Goal: Information Seeking & Learning: Learn about a topic

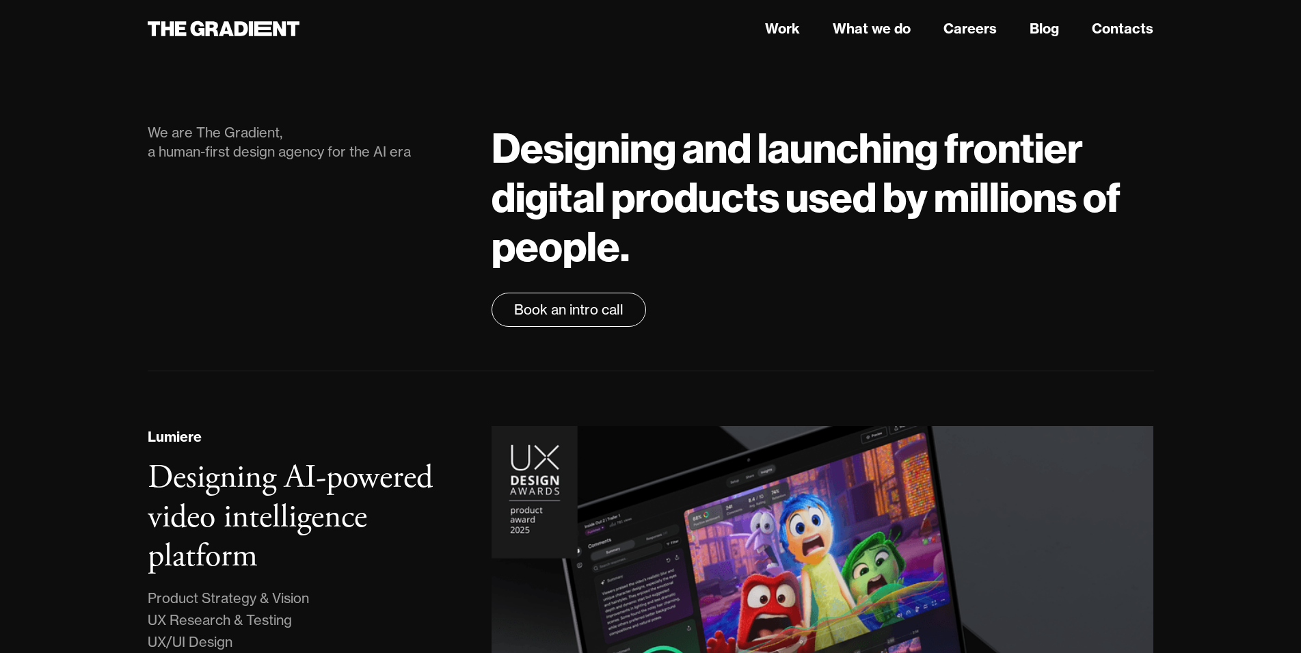
click at [292, 161] on div "We are The Gradient, a human-first design agency for the AI era" at bounding box center [306, 142] width 317 height 38
click at [972, 38] on link "Careers" at bounding box center [970, 28] width 53 height 21
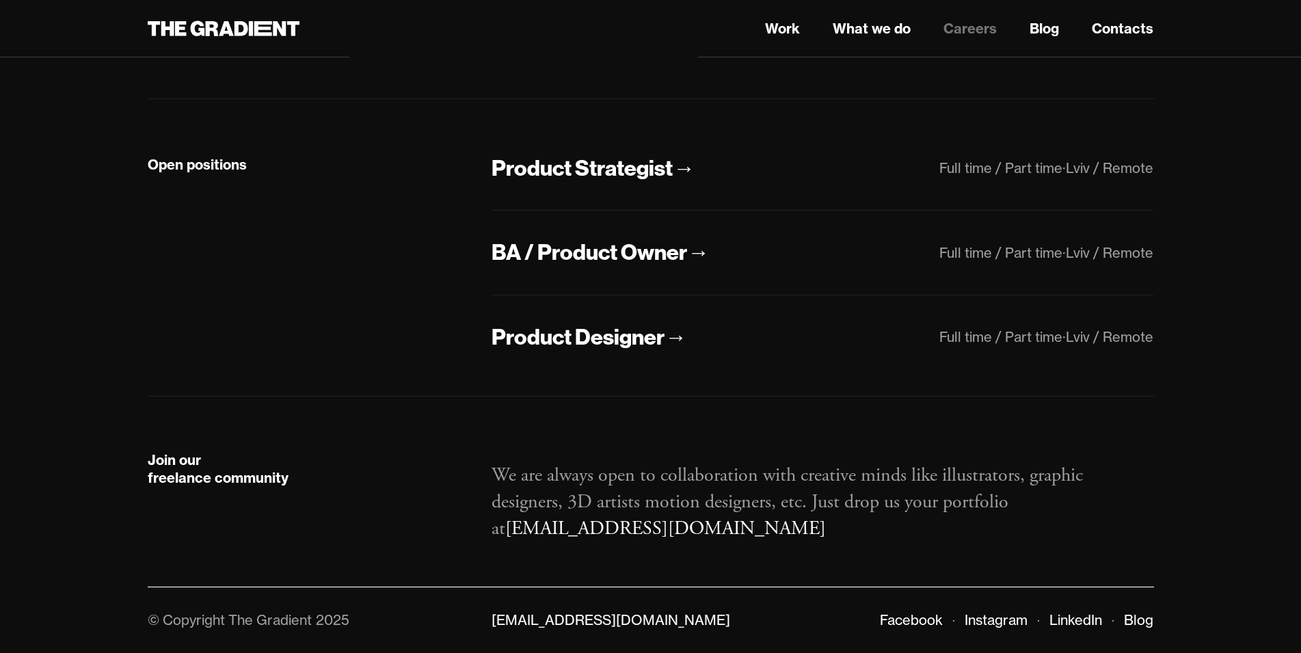
scroll to position [338, 0]
click at [644, 265] on div "BA / Product Owner" at bounding box center [590, 252] width 196 height 29
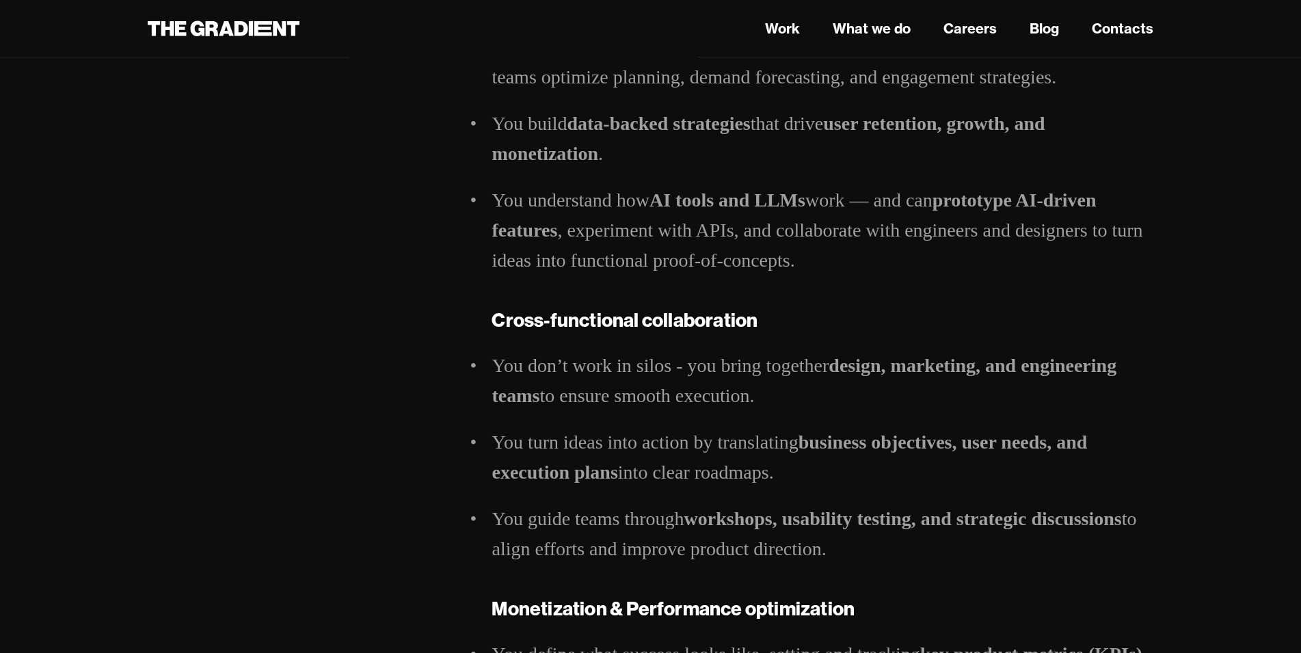
scroll to position [1167, 0]
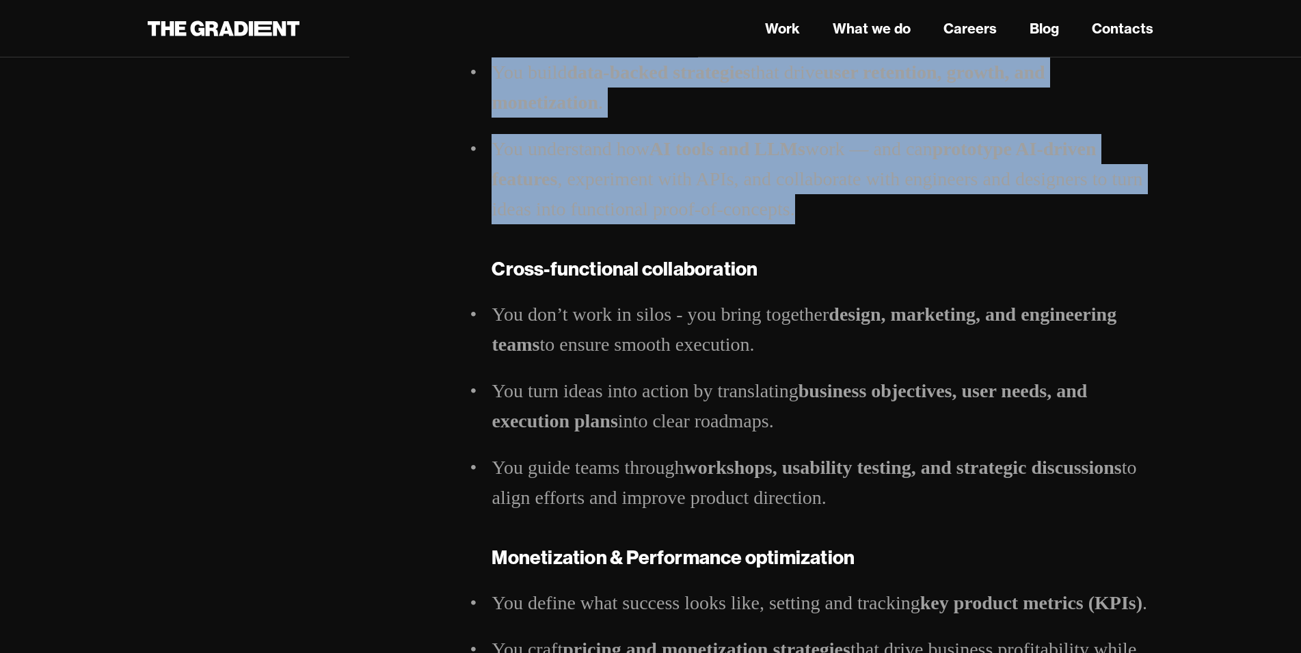
drag, startPoint x: 861, startPoint y: 239, endPoint x: 463, endPoint y: 178, distance: 403.3
click at [463, 178] on div "Full time / Part time Lviv / Remote Product Strategist Hi, we are The Gradient …" at bounding box center [651, 229] width 1034 height 2546
click at [463, 178] on div "Full time / Part time Lviv / Remote" at bounding box center [306, 229] width 345 height 2546
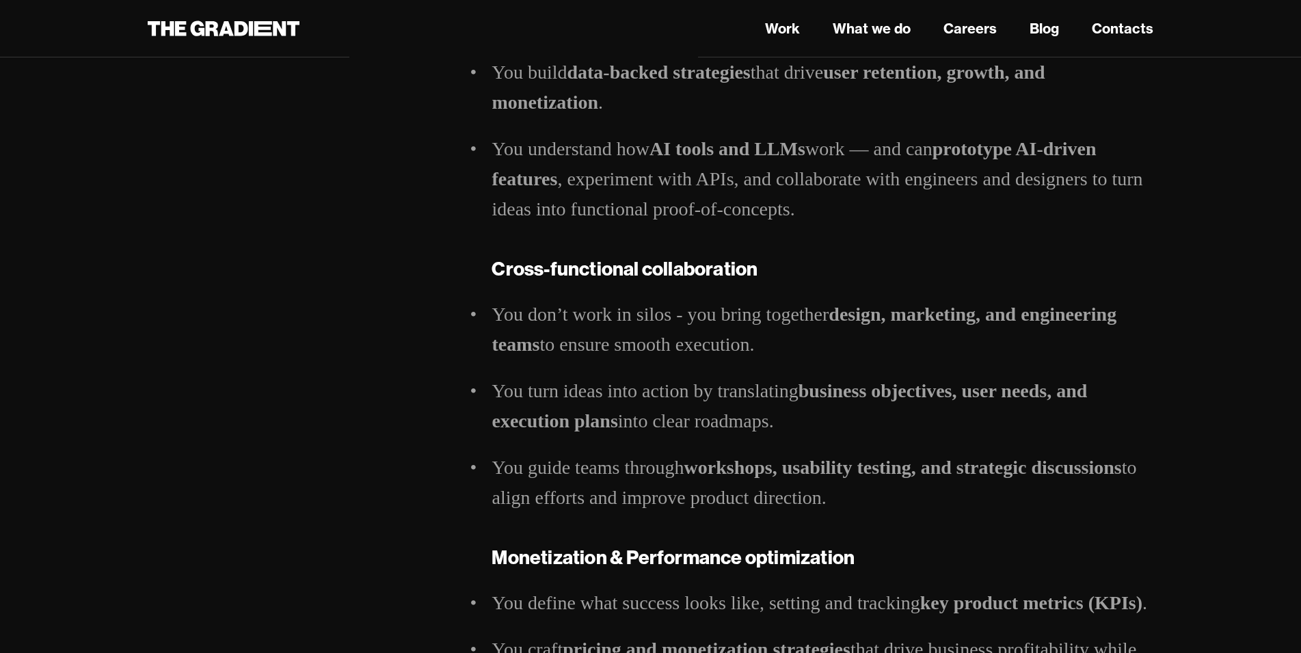
click at [463, 178] on div "Full time / Part time Lviv / Remote" at bounding box center [306, 229] width 345 height 2546
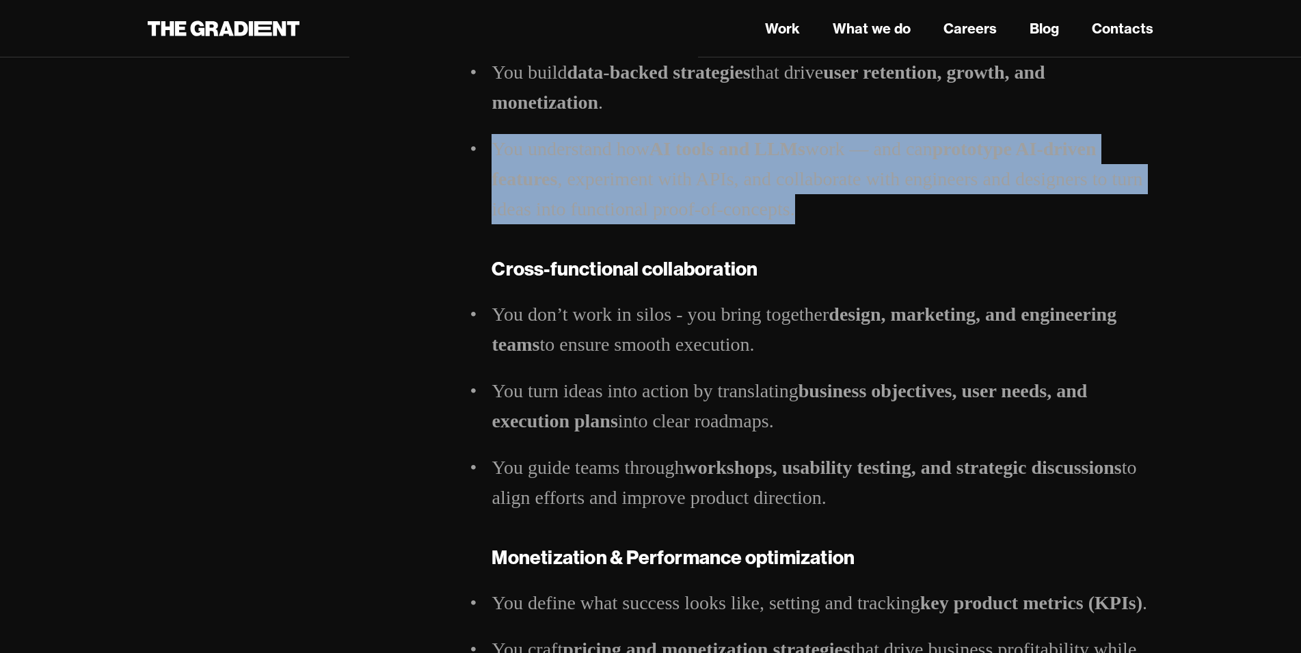
drag, startPoint x: 485, startPoint y: 173, endPoint x: 870, endPoint y: 239, distance: 391.3
click at [870, 239] on div "Product Strategist Hi, we are The Gradient — a human-first design agency for th…" at bounding box center [822, 229] width 689 height 2546
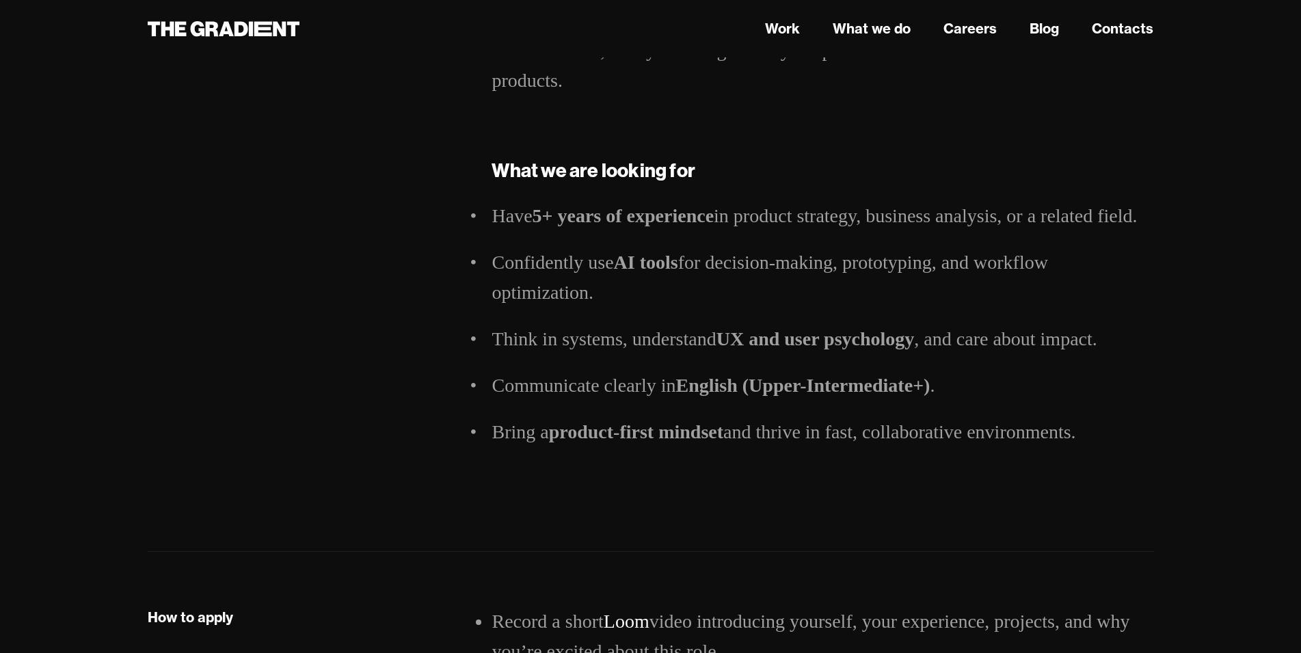
scroll to position [2226, 0]
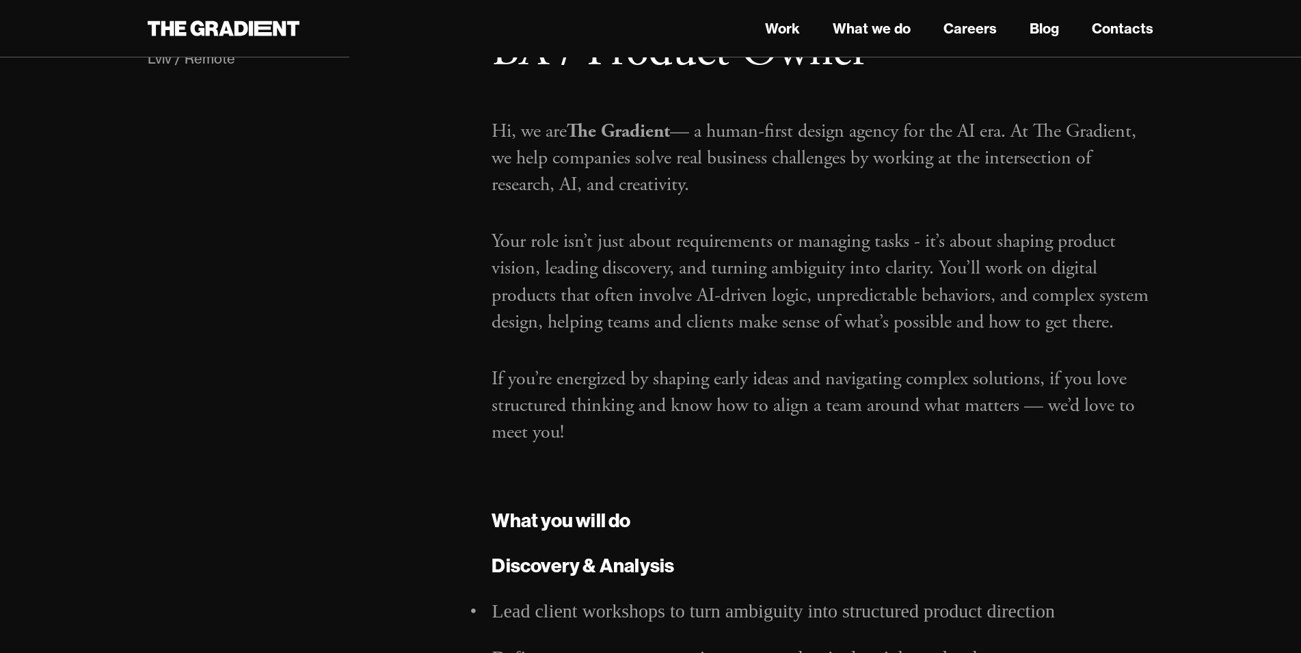
scroll to position [109, 0]
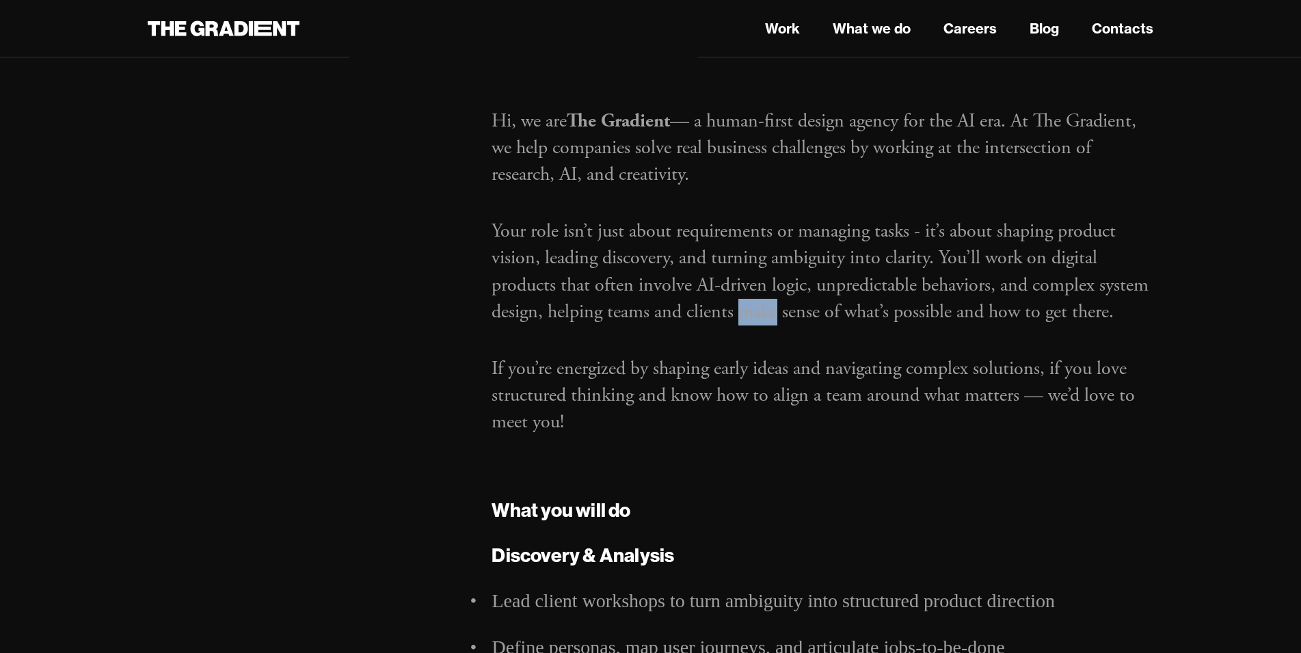
drag, startPoint x: 740, startPoint y: 353, endPoint x: 781, endPoint y: 364, distance: 42.5
click at [781, 364] on div "Hi, we are The Gradient — a human-first design agency for the AI era. At The Gr…" at bounding box center [823, 281] width 662 height 369
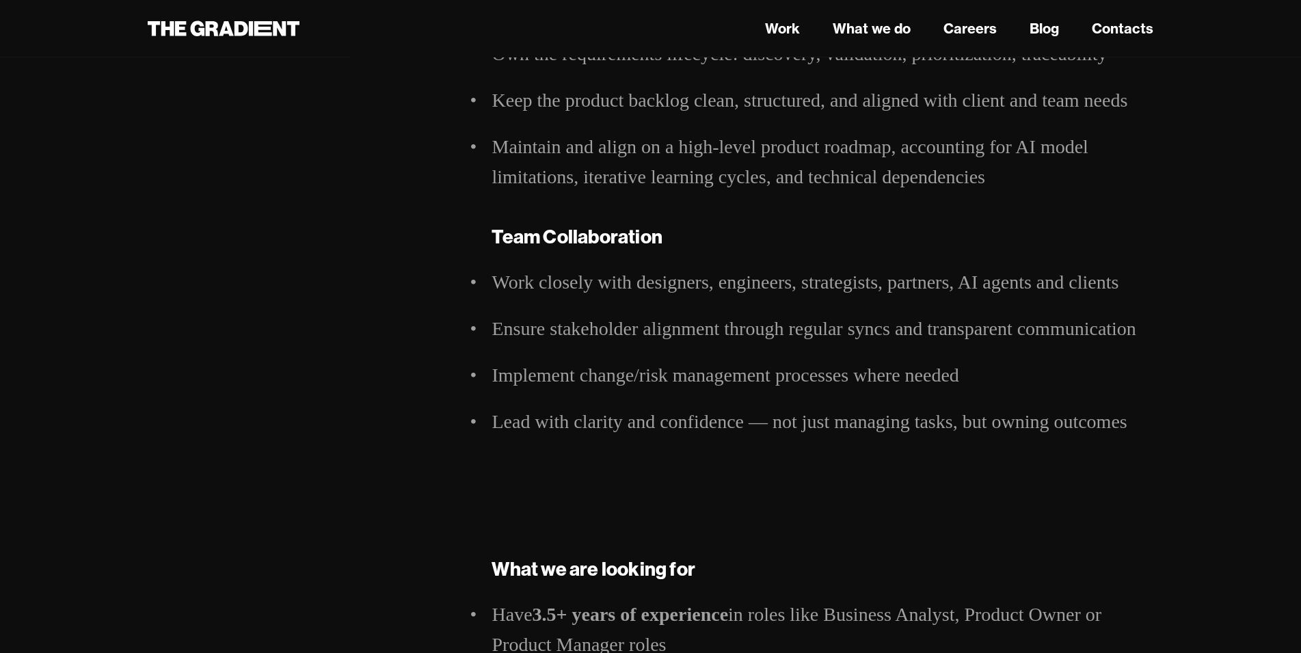
scroll to position [1073, 0]
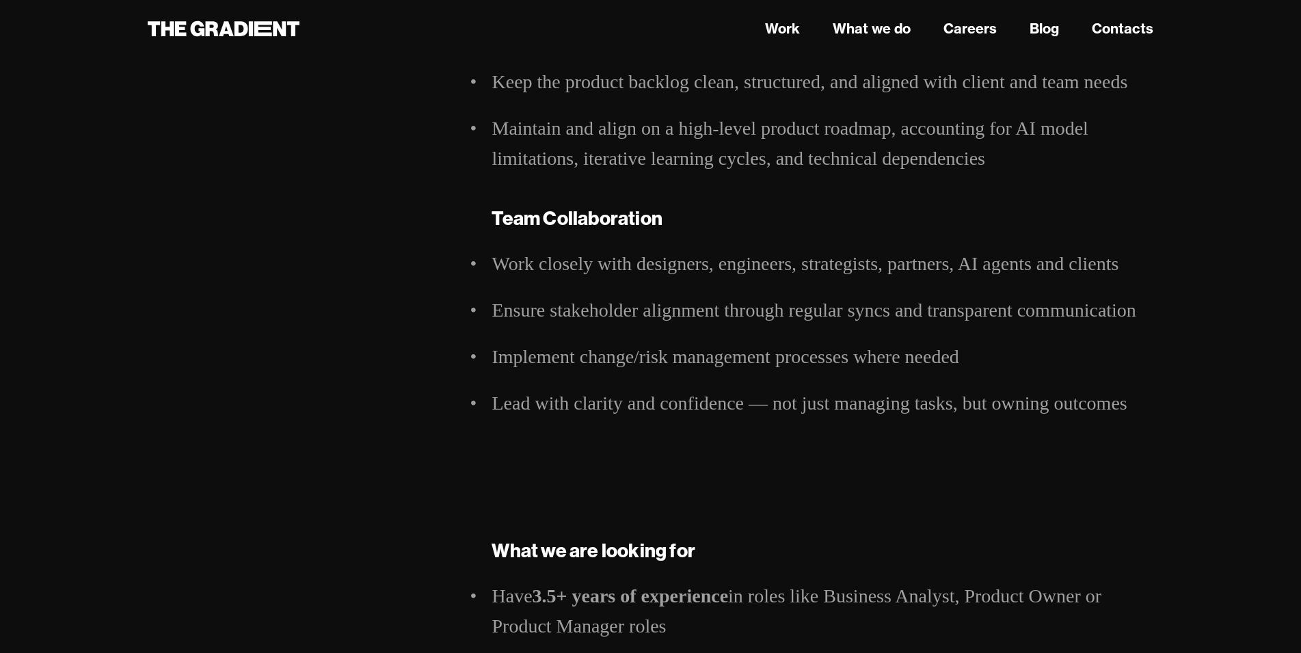
click at [939, 411] on ul "Work closely with designers, engineers, strategists, partners, AI agents and cl…" at bounding box center [823, 334] width 662 height 170
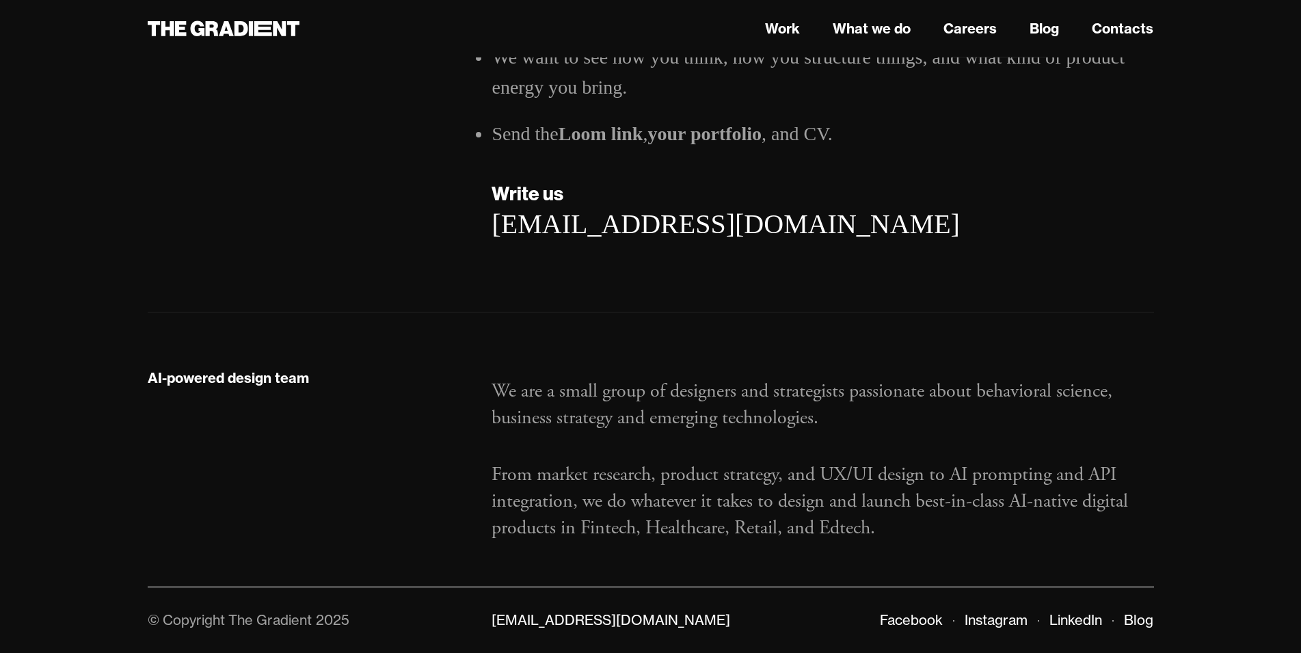
scroll to position [2342, 0]
click at [991, 621] on link "Instagram" at bounding box center [996, 619] width 63 height 17
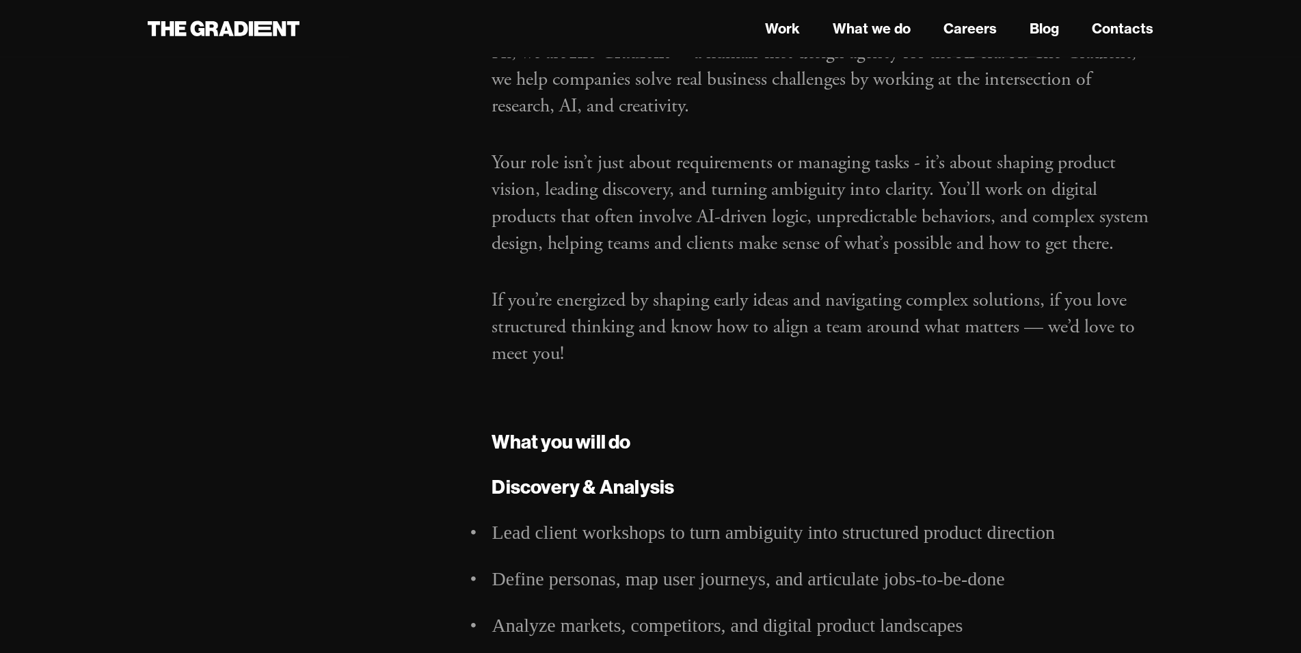
scroll to position [0, 0]
